Goal: Entertainment & Leisure: Consume media (video, audio)

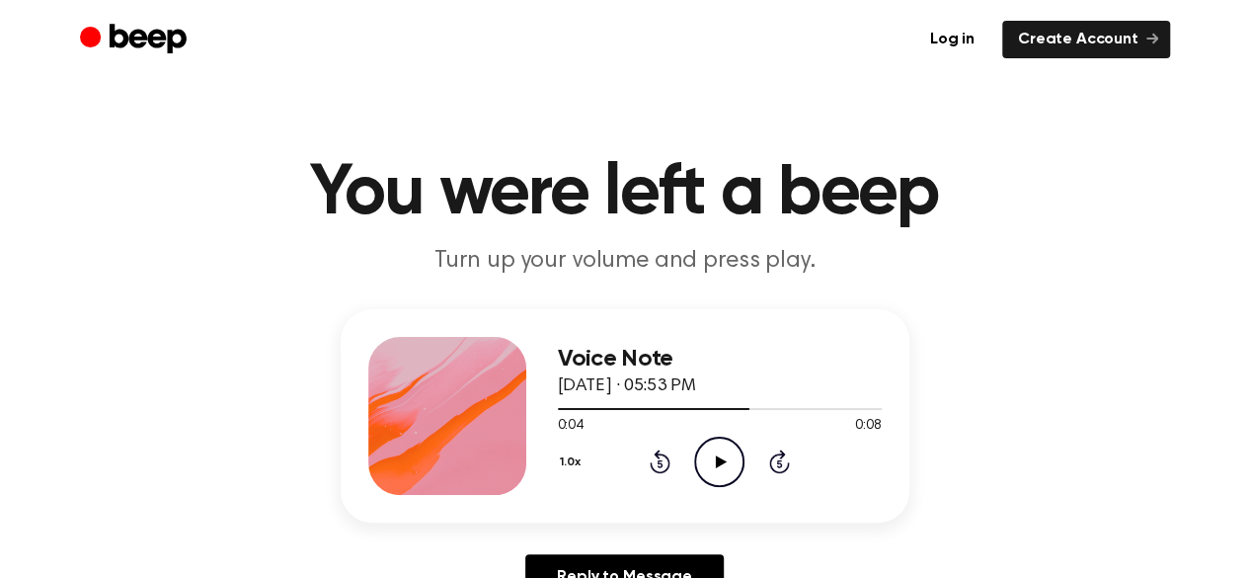
click at [708, 461] on icon "Play Audio" at bounding box center [719, 462] width 50 height 50
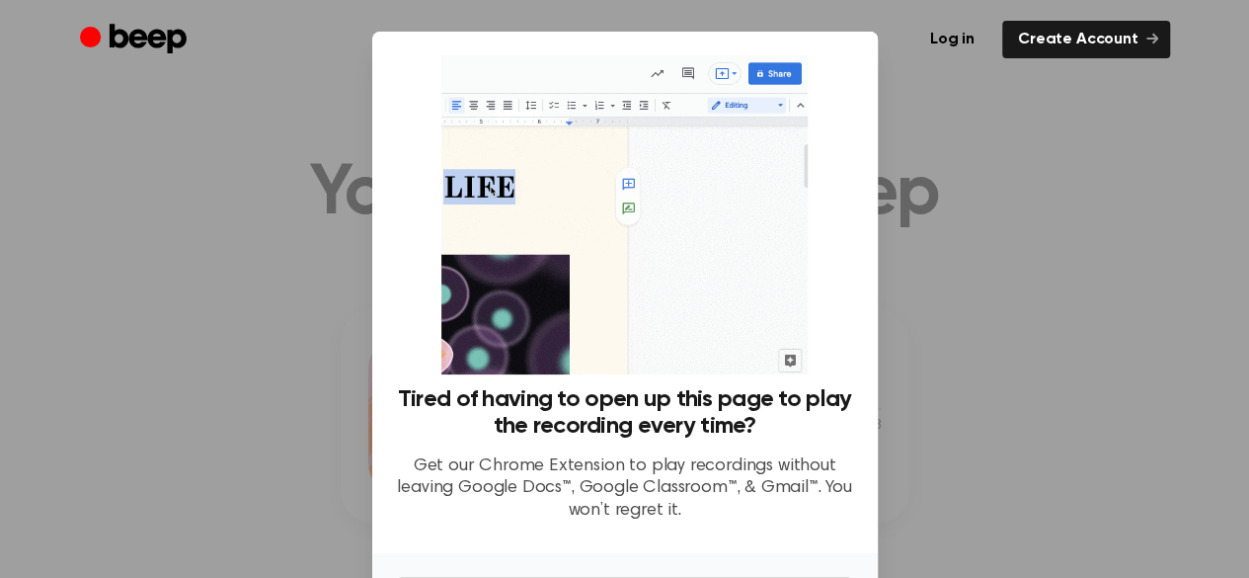
click at [1092, 236] on div at bounding box center [624, 289] width 1249 height 578
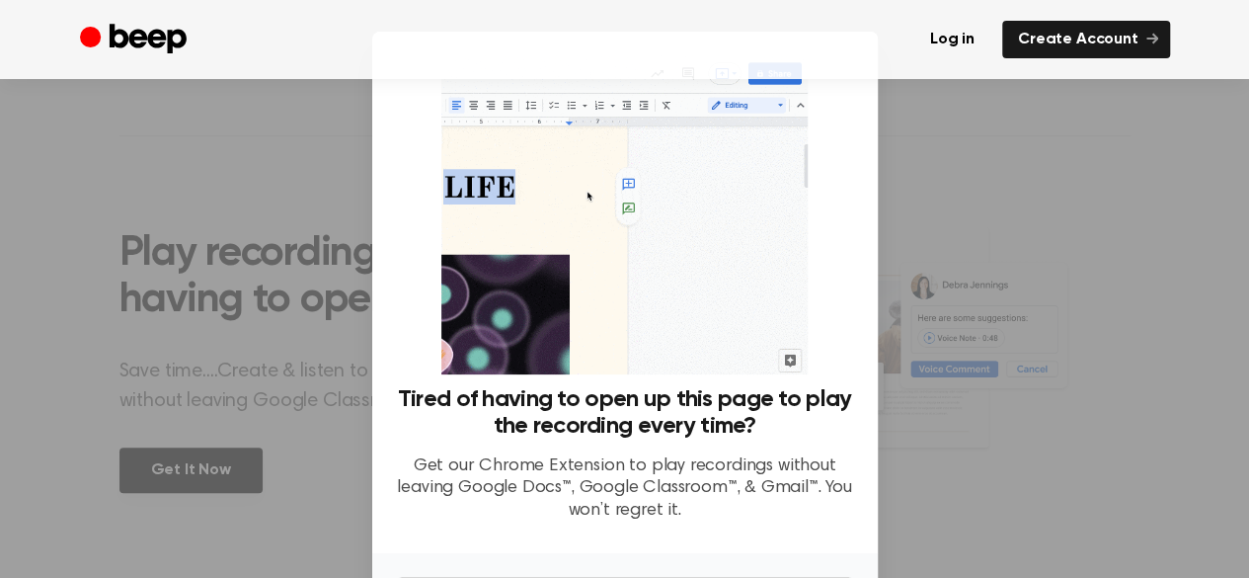
scroll to position [640, 0]
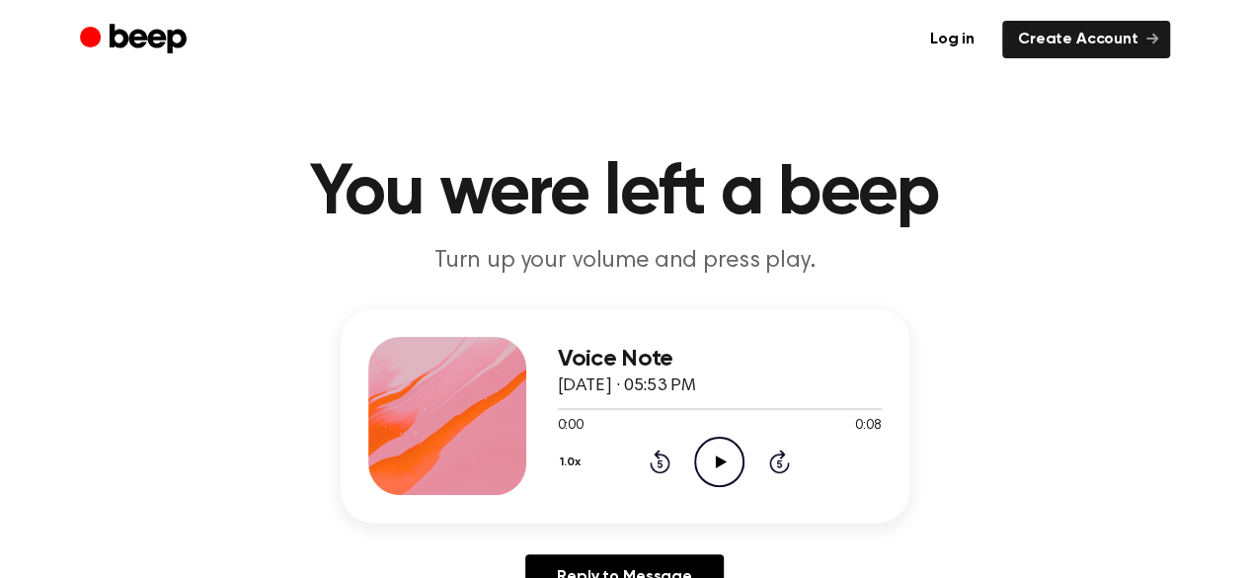
click at [711, 469] on icon "Play Audio" at bounding box center [719, 462] width 50 height 50
click at [707, 464] on icon "Play Audio" at bounding box center [719, 462] width 50 height 50
click at [713, 460] on icon "Pause Audio" at bounding box center [719, 462] width 50 height 50
click at [720, 447] on icon "Play Audio" at bounding box center [719, 462] width 50 height 50
click at [706, 449] on icon "Play Audio" at bounding box center [719, 462] width 50 height 50
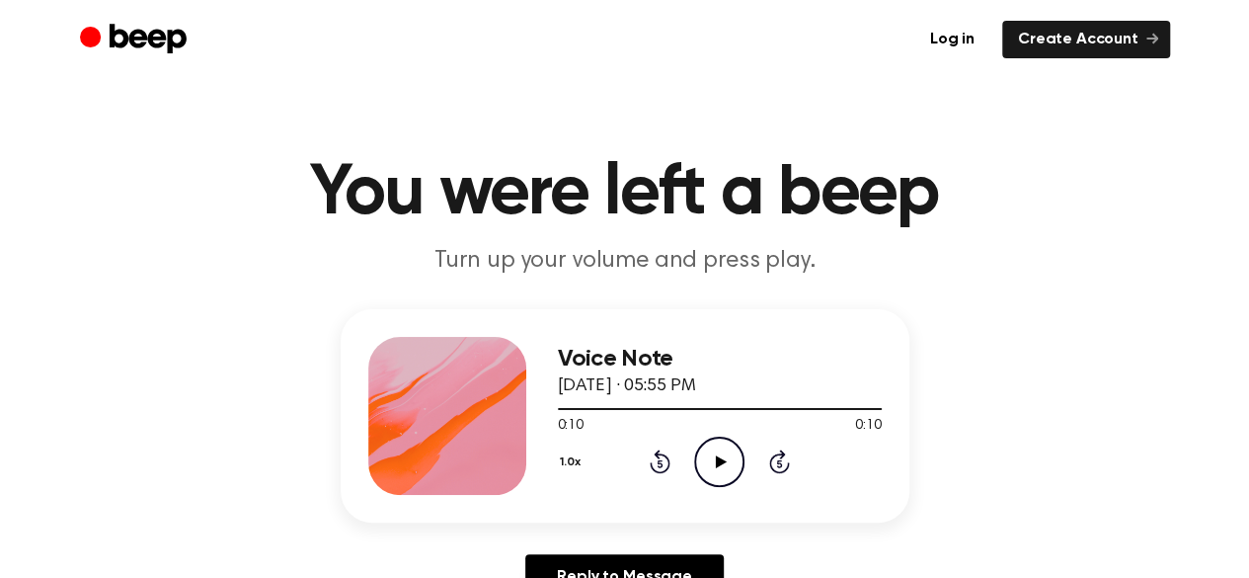
click at [721, 471] on icon "Play Audio" at bounding box center [719, 462] width 50 height 50
click at [735, 462] on icon "Play Audio" at bounding box center [719, 462] width 50 height 50
